Goal: Check status: Check status

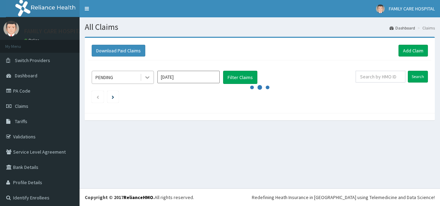
click at [148, 77] on icon at bounding box center [147, 77] width 4 height 2
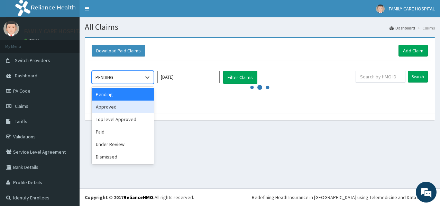
click at [136, 106] on div "Approved" at bounding box center [123, 106] width 62 height 12
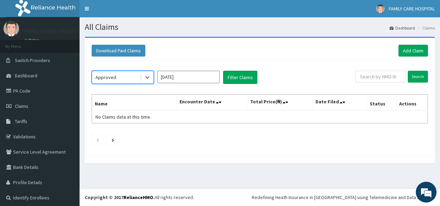
click at [210, 76] on input "Sep 2025" at bounding box center [188, 77] width 62 height 12
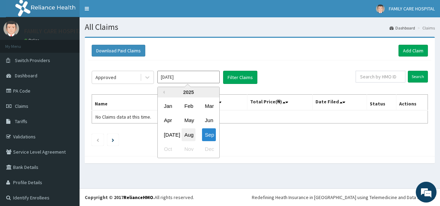
click at [188, 134] on div "Aug" at bounding box center [189, 134] width 14 height 13
type input "Aug 2025"
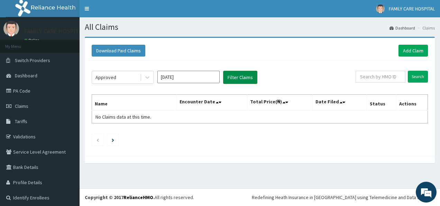
click at [240, 75] on button "Filter Claims" at bounding box center [240, 77] width 34 height 13
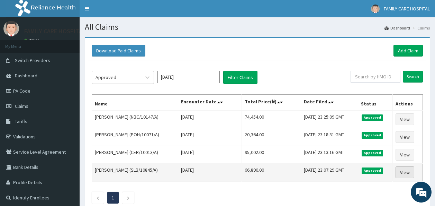
click at [408, 170] on link "View" at bounding box center [404, 172] width 19 height 12
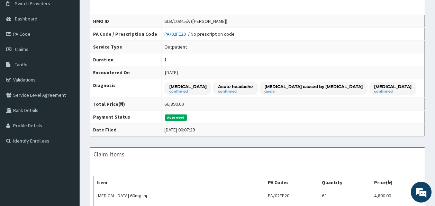
scroll to position [53, 0]
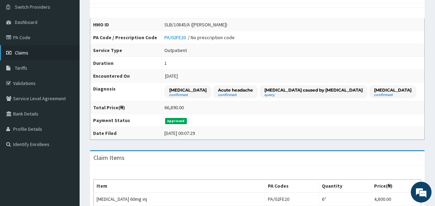
click at [21, 52] on span "Claims" at bounding box center [21, 52] width 13 height 6
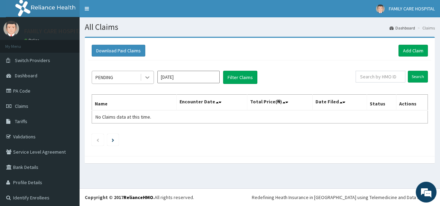
click at [146, 79] on icon at bounding box center [147, 77] width 7 height 7
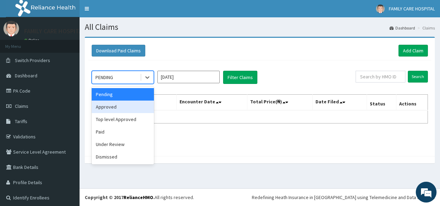
click at [124, 105] on div "Approved" at bounding box center [123, 106] width 62 height 12
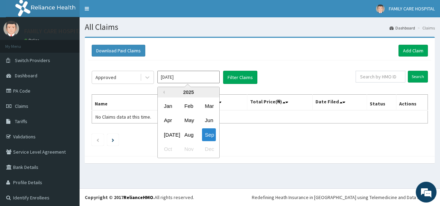
click at [217, 77] on input "Sep 2025" at bounding box center [188, 77] width 62 height 12
click at [189, 134] on div "Aug" at bounding box center [189, 134] width 14 height 13
type input "Aug 2025"
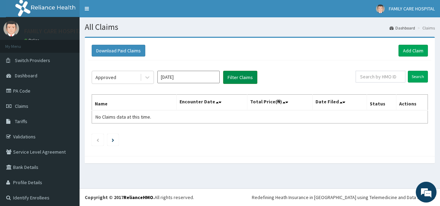
drag, startPoint x: 240, startPoint y: 75, endPoint x: 234, endPoint y: 76, distance: 6.0
click at [234, 76] on button "Filter Claims" at bounding box center [240, 77] width 34 height 13
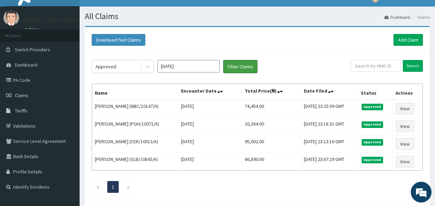
scroll to position [12, 0]
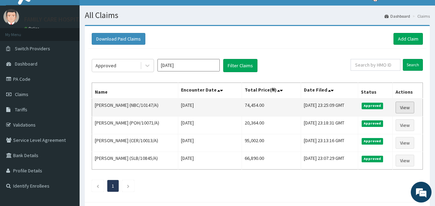
click at [408, 106] on link "View" at bounding box center [404, 107] width 19 height 12
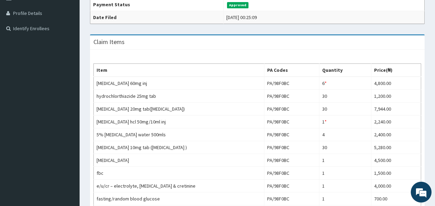
scroll to position [153, 0]
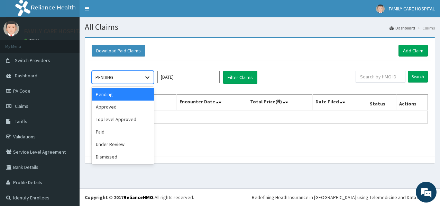
click at [148, 76] on icon at bounding box center [147, 77] width 7 height 7
click at [136, 105] on div "Approved" at bounding box center [123, 106] width 62 height 12
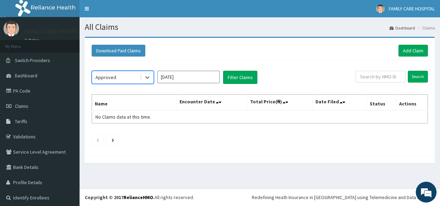
click at [208, 76] on input "Sep 2025" at bounding box center [188, 77] width 62 height 12
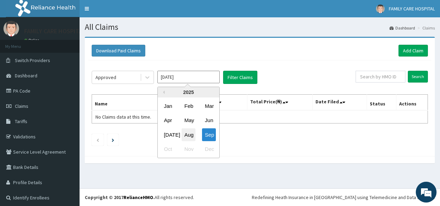
click at [190, 135] on div "Aug" at bounding box center [189, 134] width 14 height 13
type input "Aug 2025"
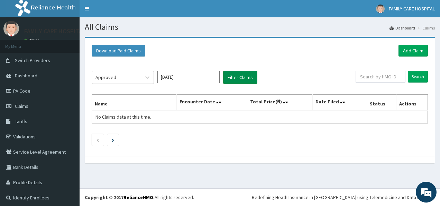
click at [242, 74] on button "Filter Claims" at bounding box center [240, 77] width 34 height 13
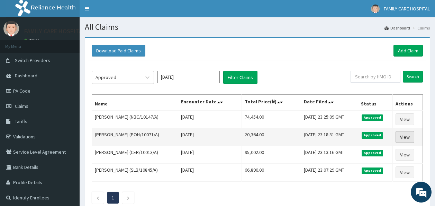
click at [409, 135] on link "View" at bounding box center [404, 137] width 19 height 12
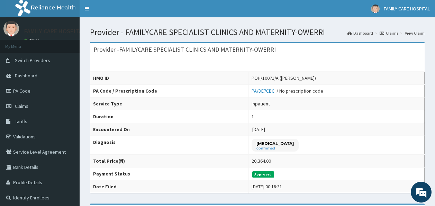
drag, startPoint x: 435, startPoint y: 39, endPoint x: 315, endPoint y: 58, distance: 121.2
click at [315, 58] on div "HMO ID POH/10071/A ([PERSON_NAME]) PA Code / Prescription Code PA/DE7CBC / No p…" at bounding box center [257, 125] width 335 height 136
